Goal: Find specific page/section: Find specific page/section

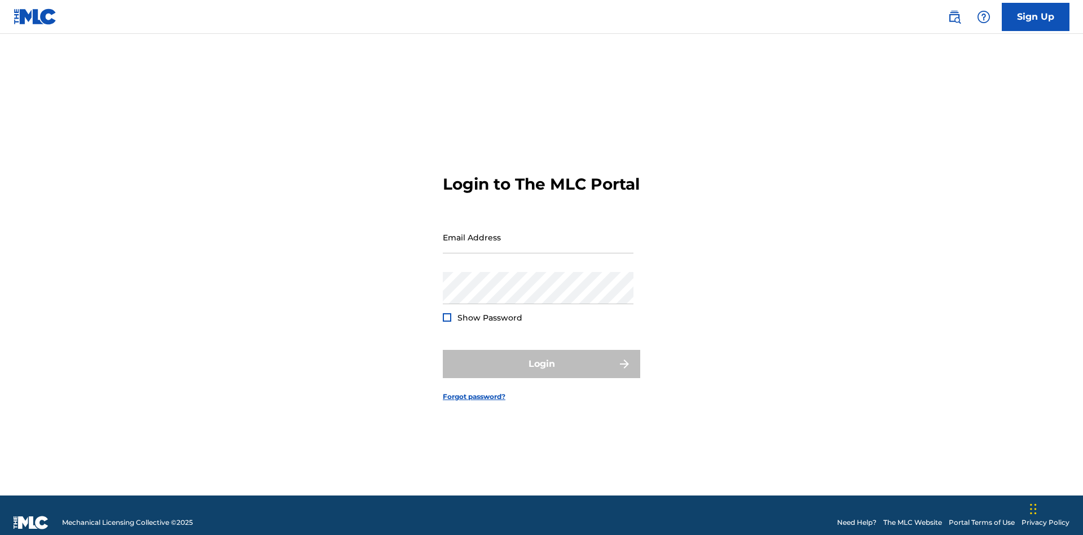
scroll to position [15, 0]
click at [538, 232] on input "Email Address" at bounding box center [538, 237] width 191 height 32
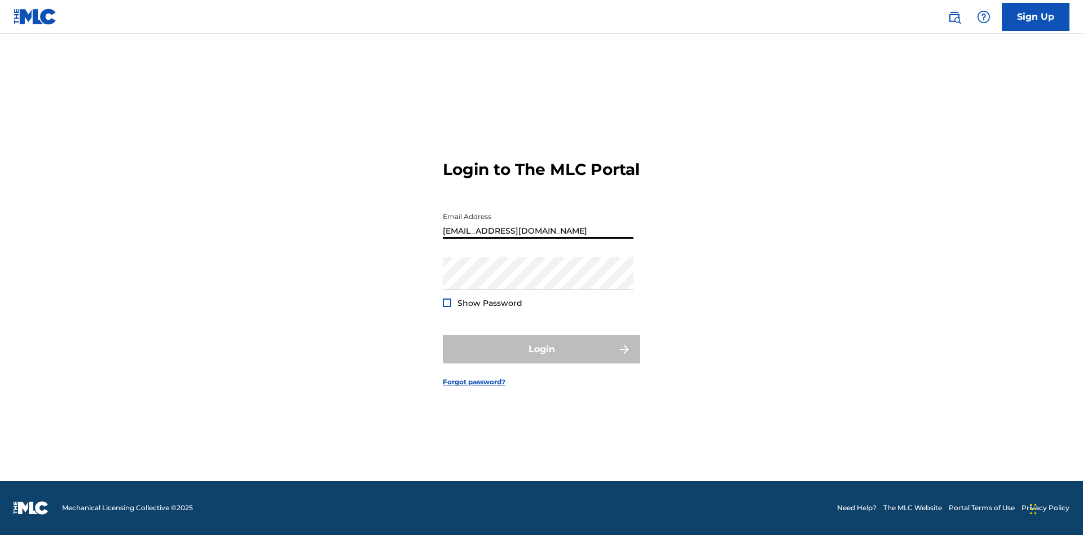
type input "Duke.McTesterson@gmail.com"
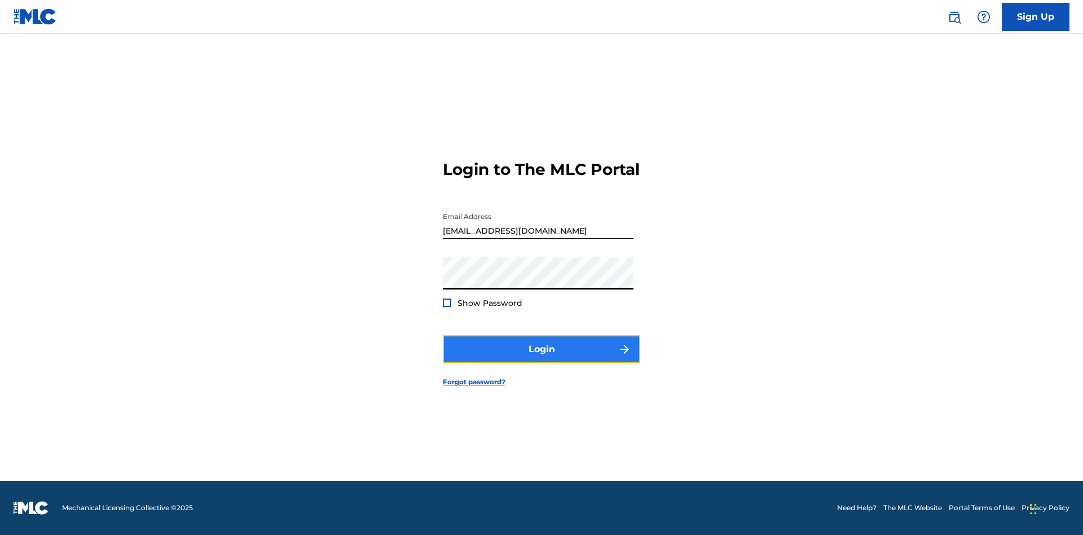
click at [542, 359] on button "Login" at bounding box center [541, 349] width 197 height 28
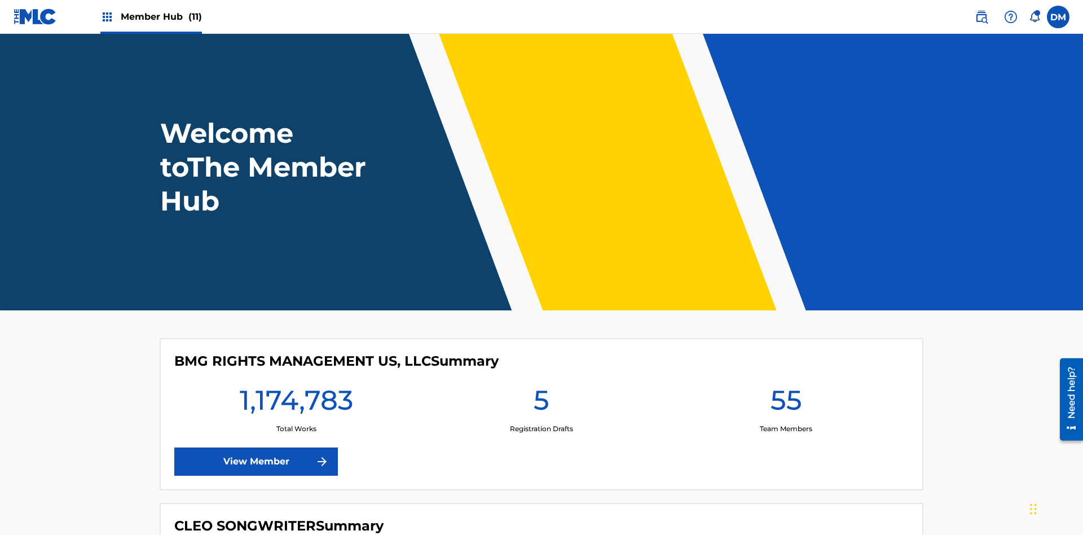
scroll to position [49, 0]
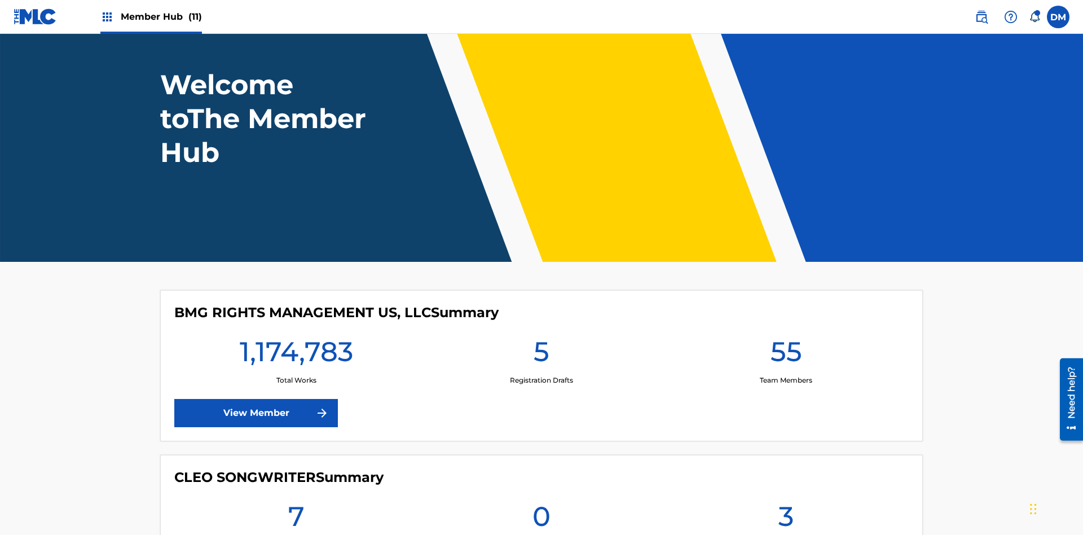
click at [161, 16] on span "Member Hub (11)" at bounding box center [161, 16] width 81 height 13
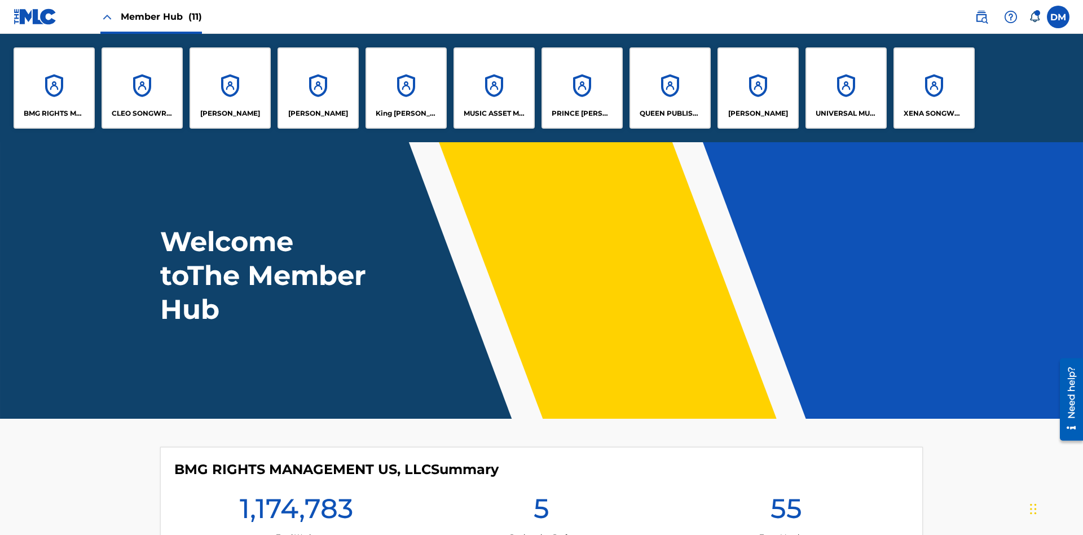
scroll to position [41, 0]
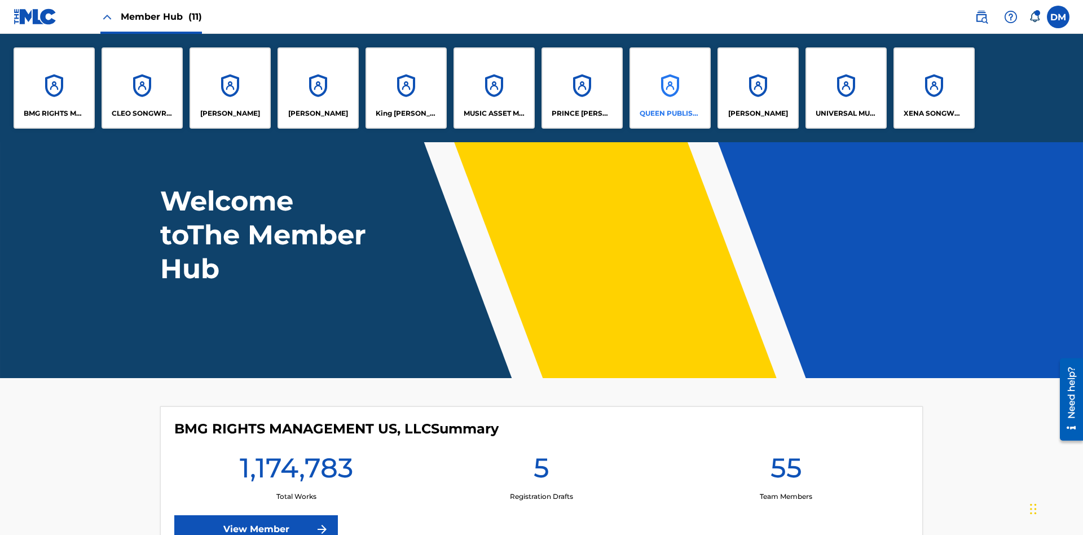
click at [670, 113] on p "QUEEN PUBLISHA" at bounding box center [670, 113] width 61 height 10
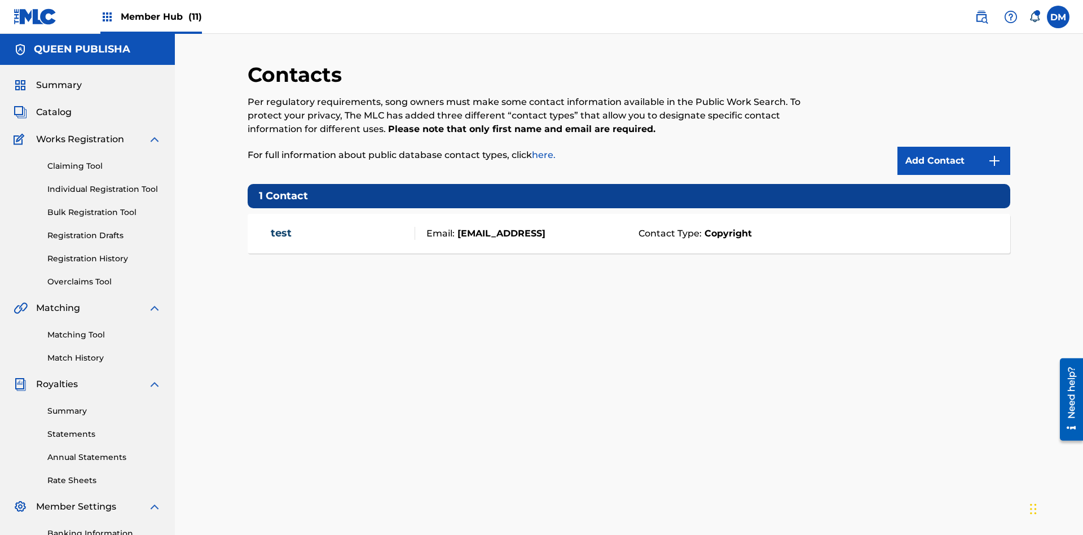
click at [161, 16] on span "Member Hub (11)" at bounding box center [161, 16] width 81 height 13
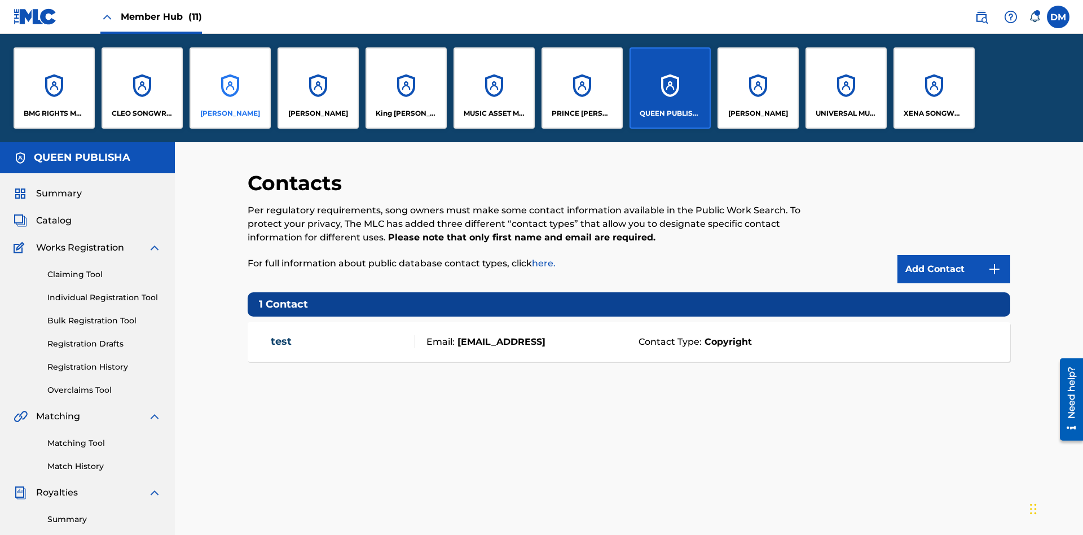
click at [230, 113] on p "ELVIS COSTELLO" at bounding box center [230, 113] width 60 height 10
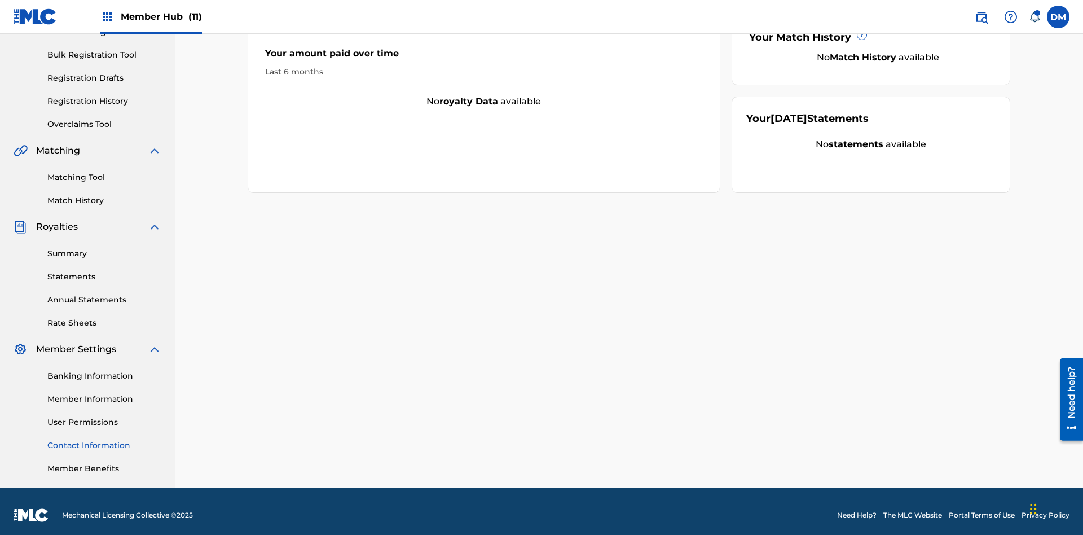
click at [104, 439] on link "Contact Information" at bounding box center [104, 445] width 114 height 12
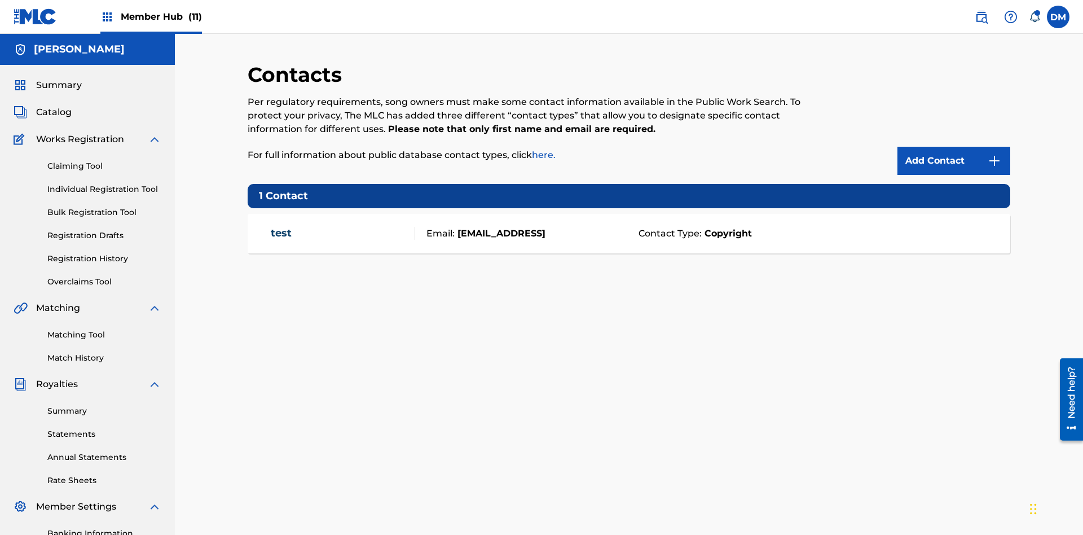
click at [161, 16] on span "Member Hub (11)" at bounding box center [161, 16] width 81 height 13
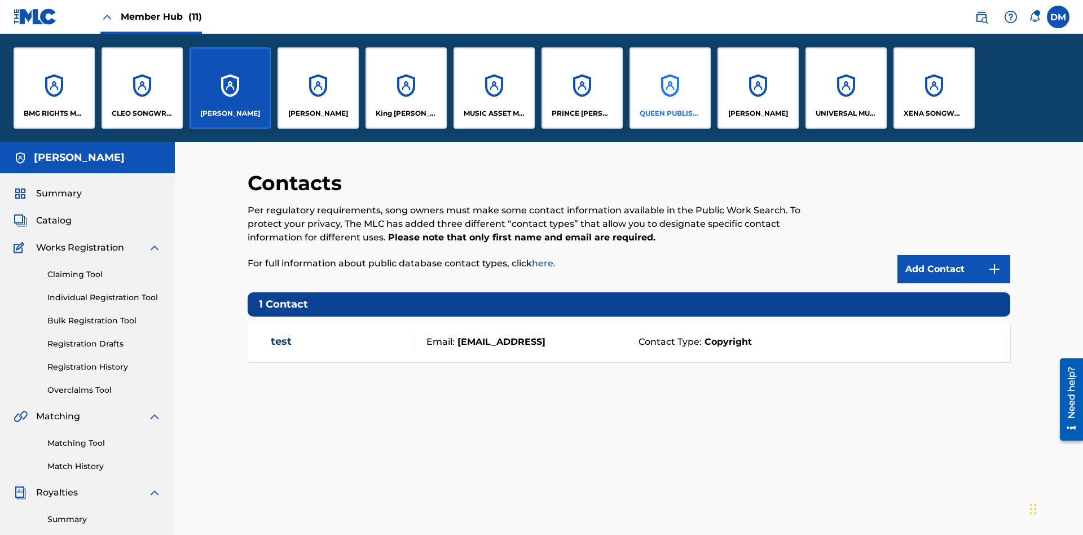
click at [670, 113] on p "QUEEN PUBLISHA" at bounding box center [670, 113] width 61 height 10
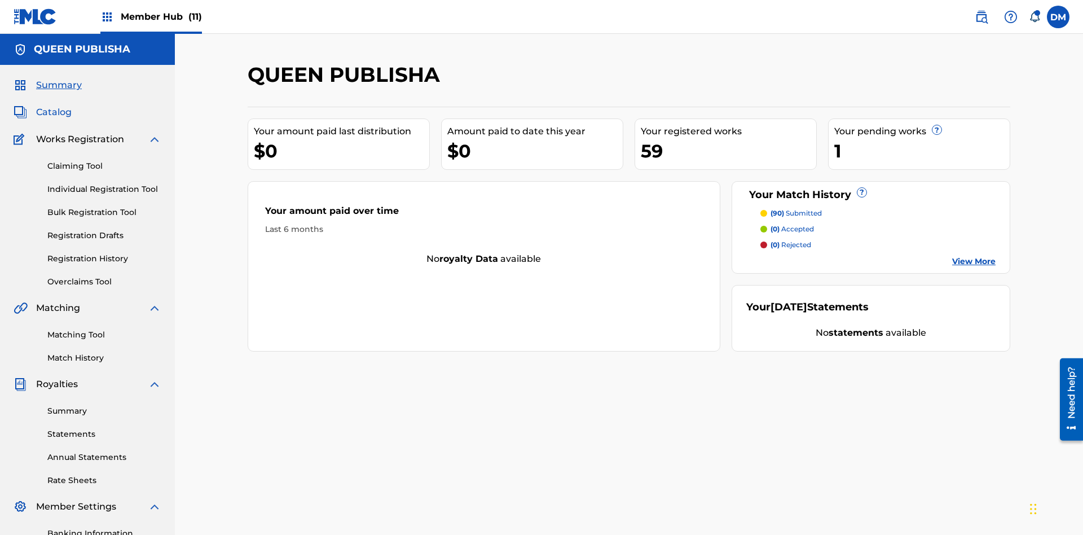
click at [54, 105] on span "Catalog" at bounding box center [54, 112] width 36 height 14
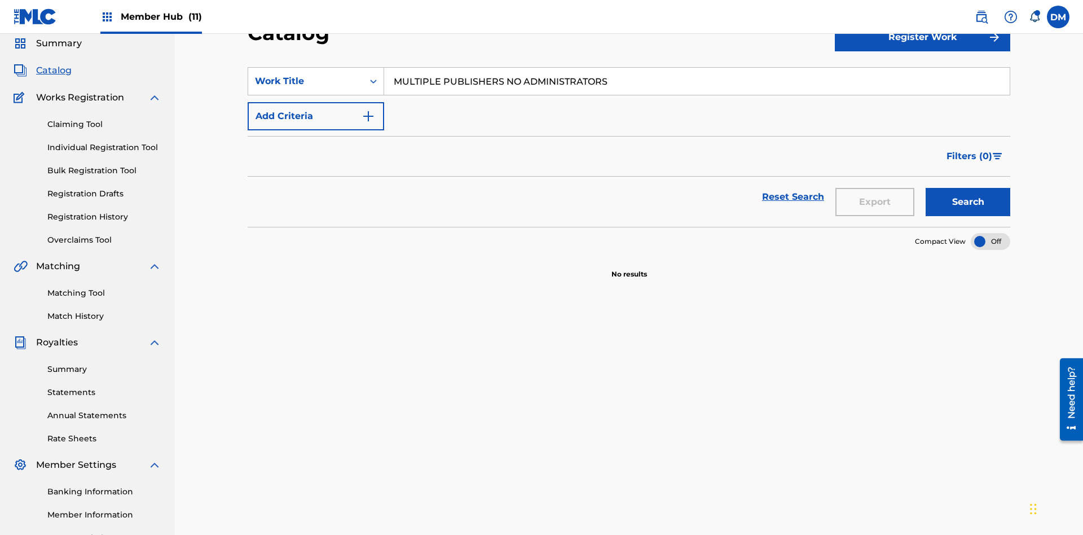
scroll to position [162, 0]
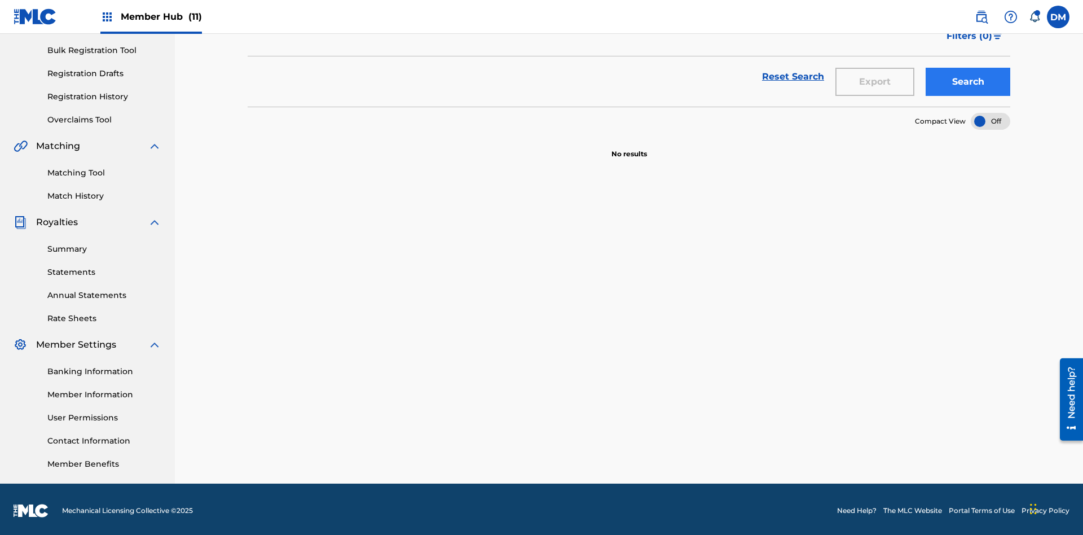
type input "MULTIPLE PUBLISHERS NO ADMINISTRATORS"
click at [968, 82] on button "Search" at bounding box center [968, 82] width 85 height 28
